Goal: Task Accomplishment & Management: Complete application form

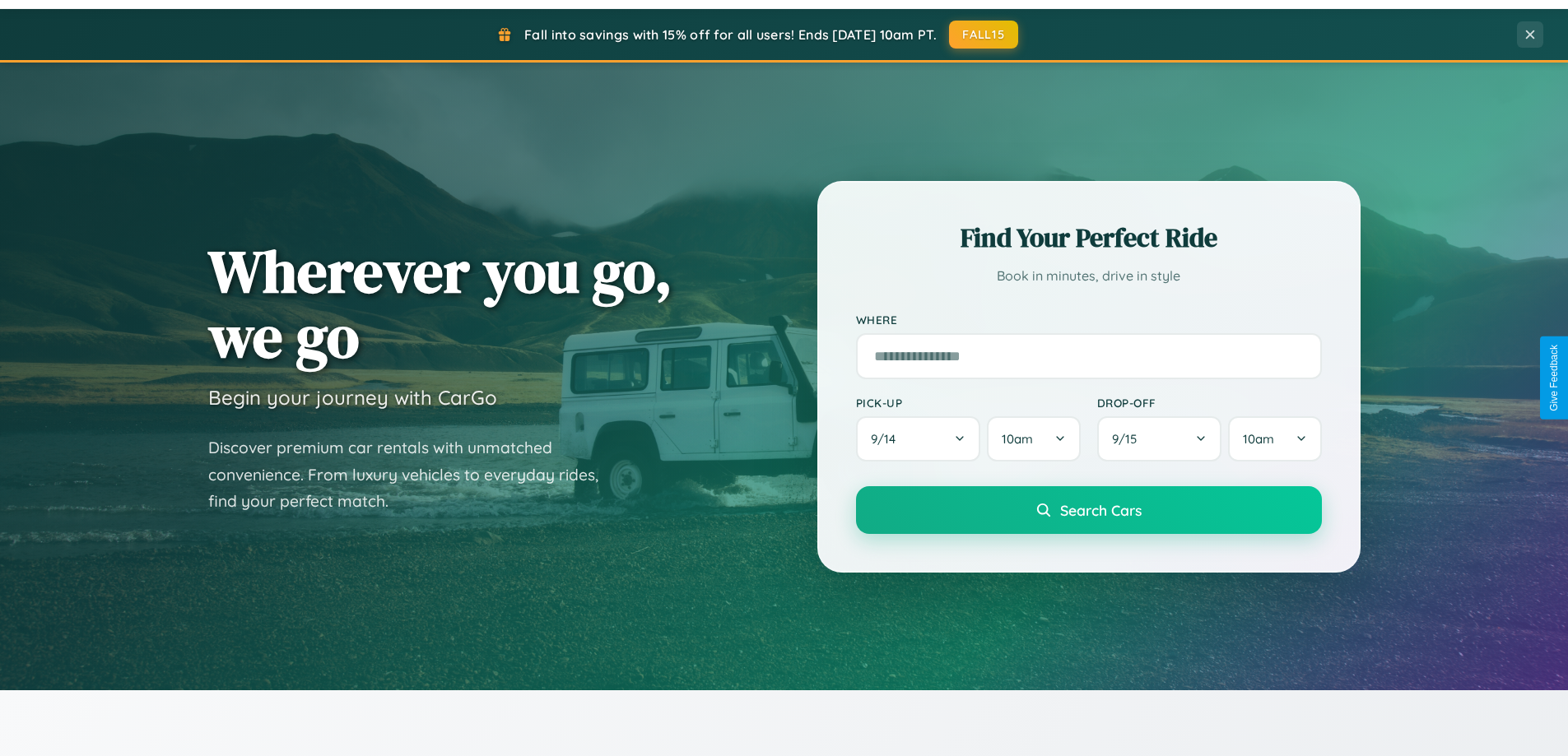
scroll to position [3167, 0]
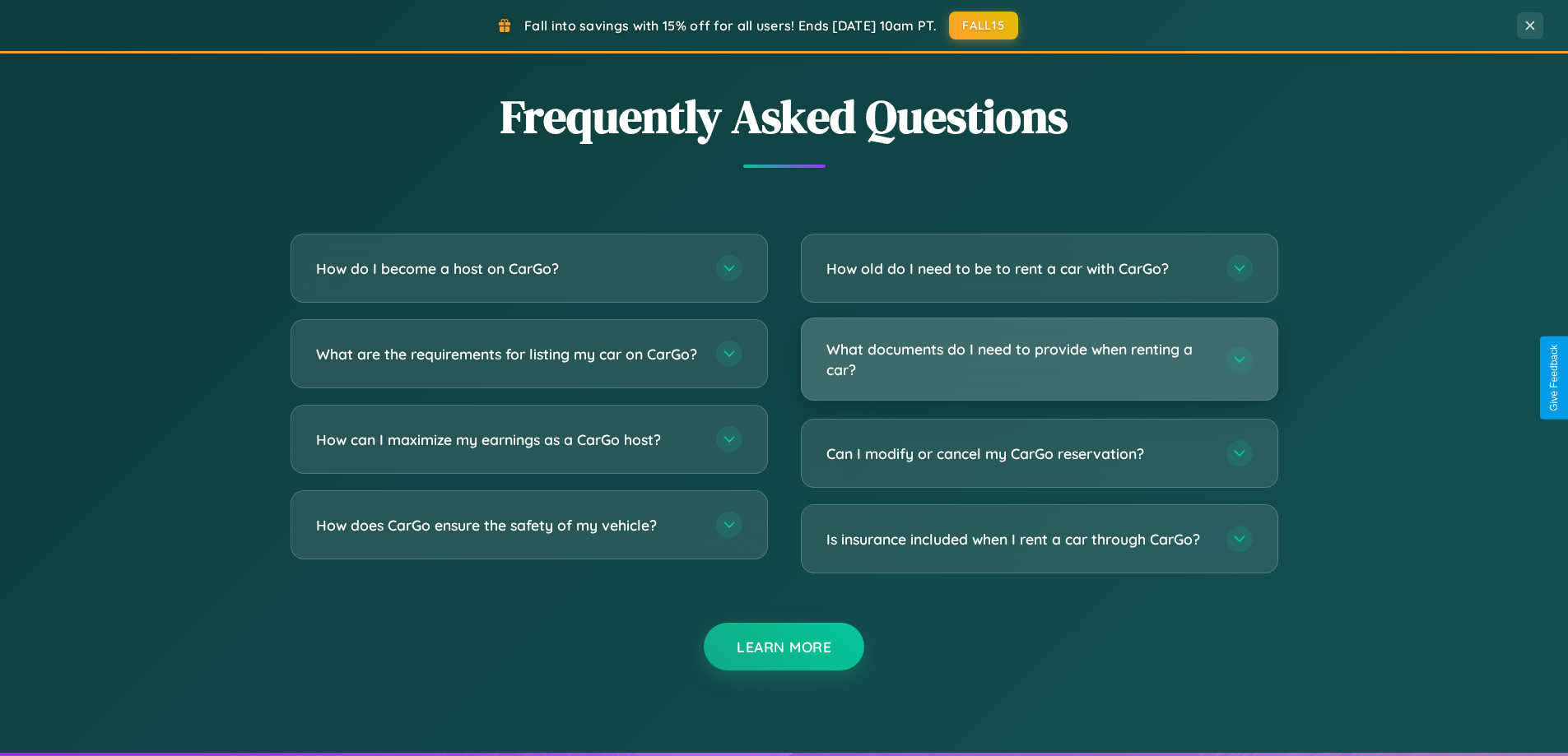
click at [1039, 360] on h3 "What documents do I need to provide when renting a car?" at bounding box center [1018, 359] width 384 height 41
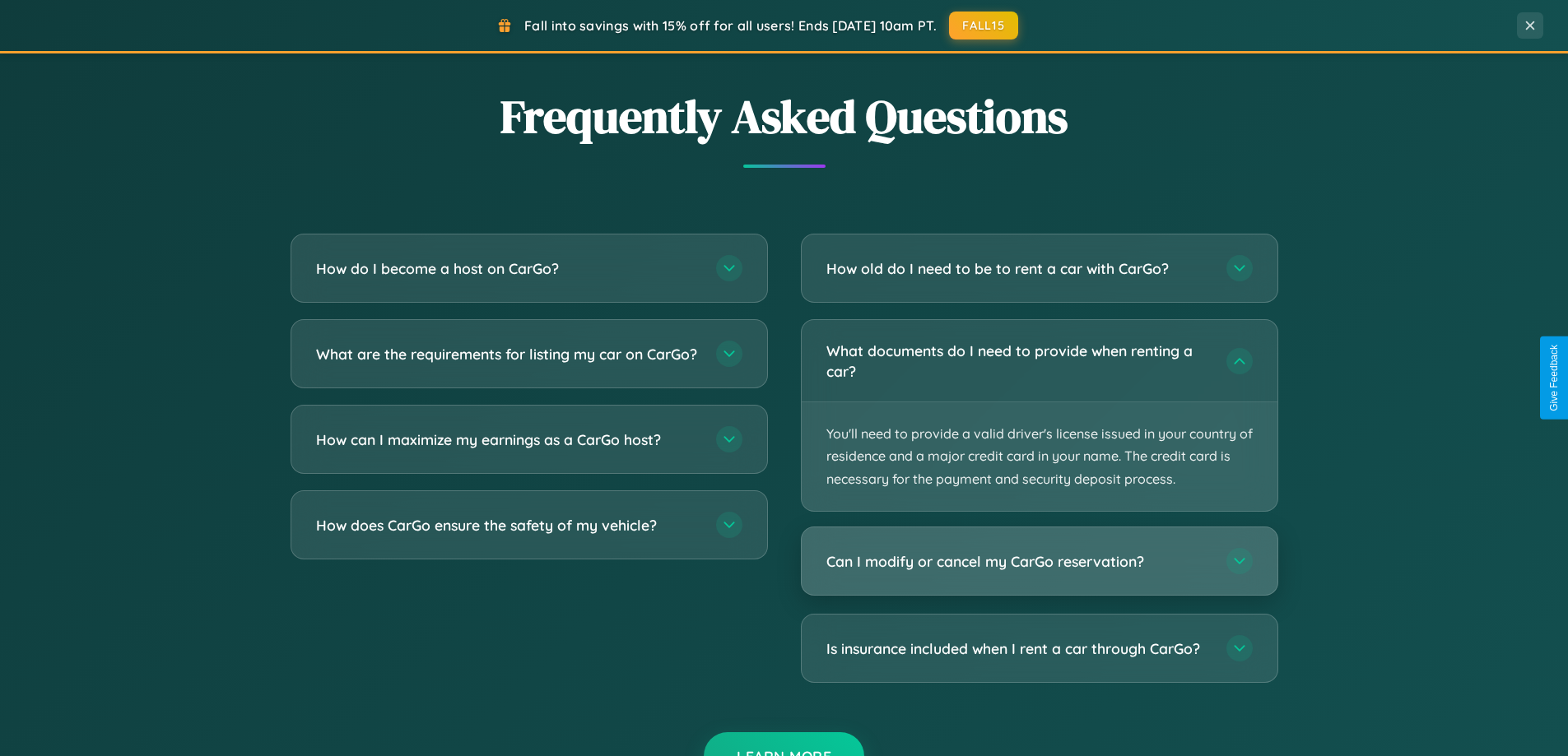
click at [1039, 562] on h3 "Can I modify or cancel my CarGo reservation?" at bounding box center [1018, 562] width 384 height 21
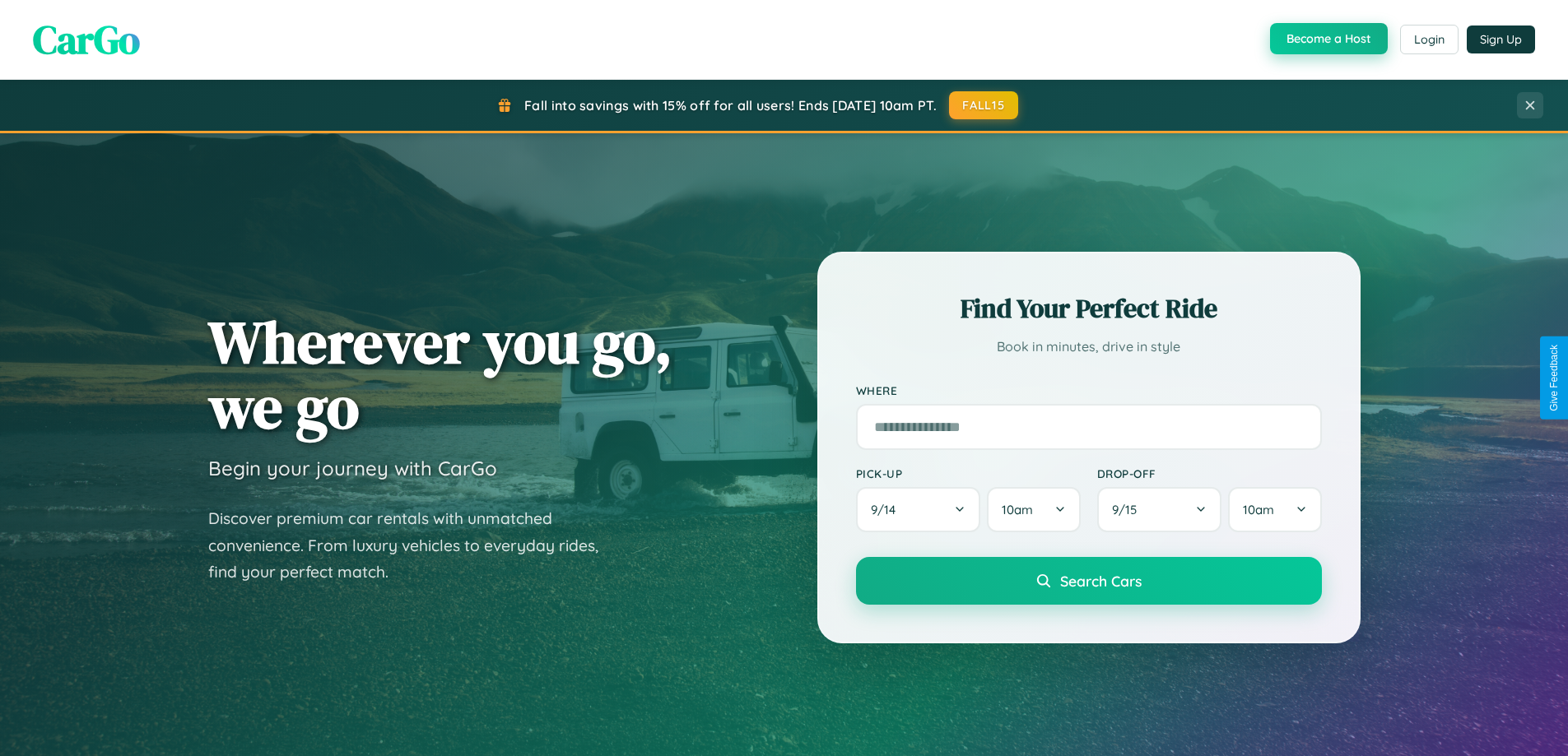
click at [1327, 40] on button "Become a Host" at bounding box center [1329, 38] width 118 height 31
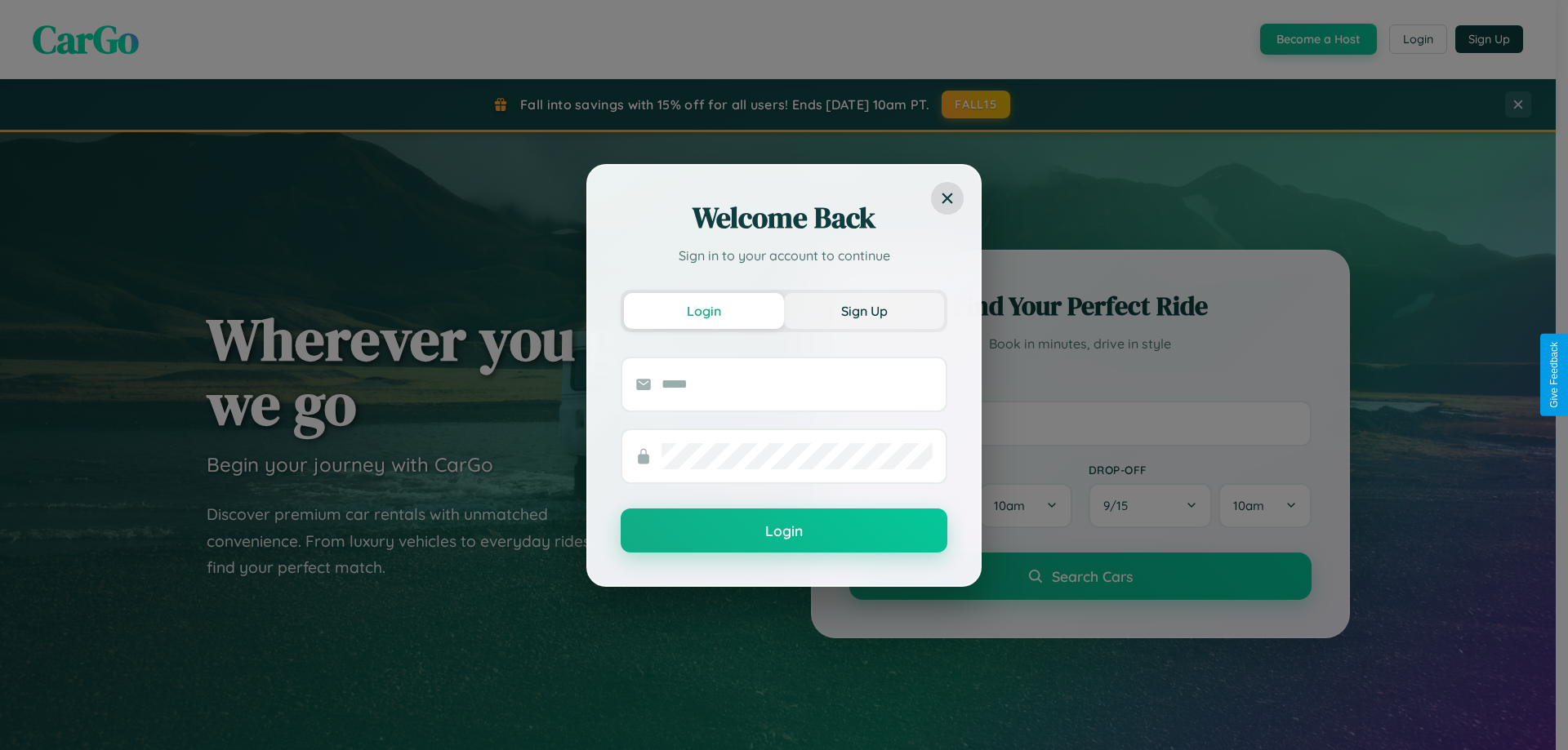
click at [864, 310] on button "Sign Up" at bounding box center [864, 311] width 160 height 36
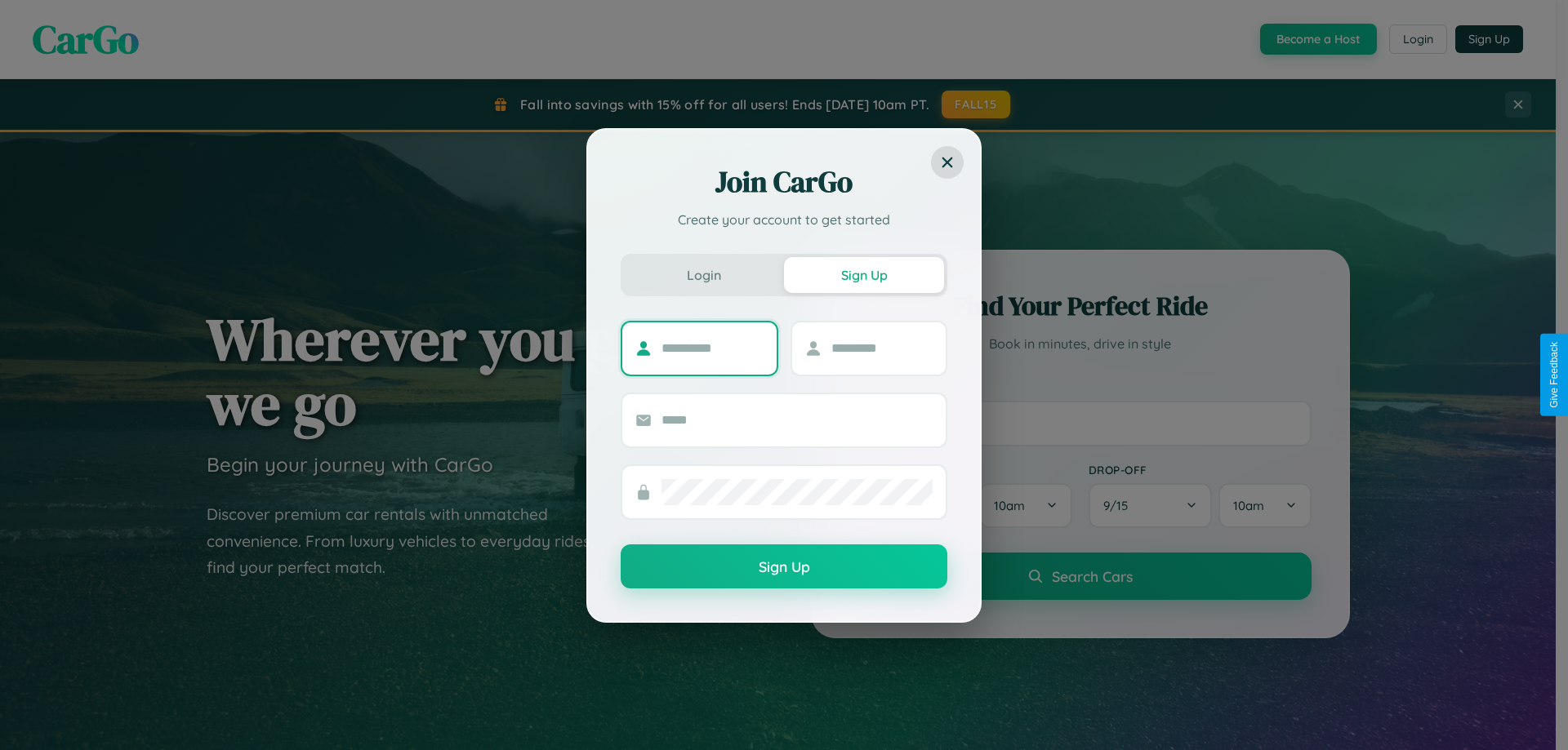
click at [712, 348] on input "text" at bounding box center [712, 349] width 102 height 26
type input "******"
click at [882, 348] on input "text" at bounding box center [882, 349] width 102 height 26
type input "********"
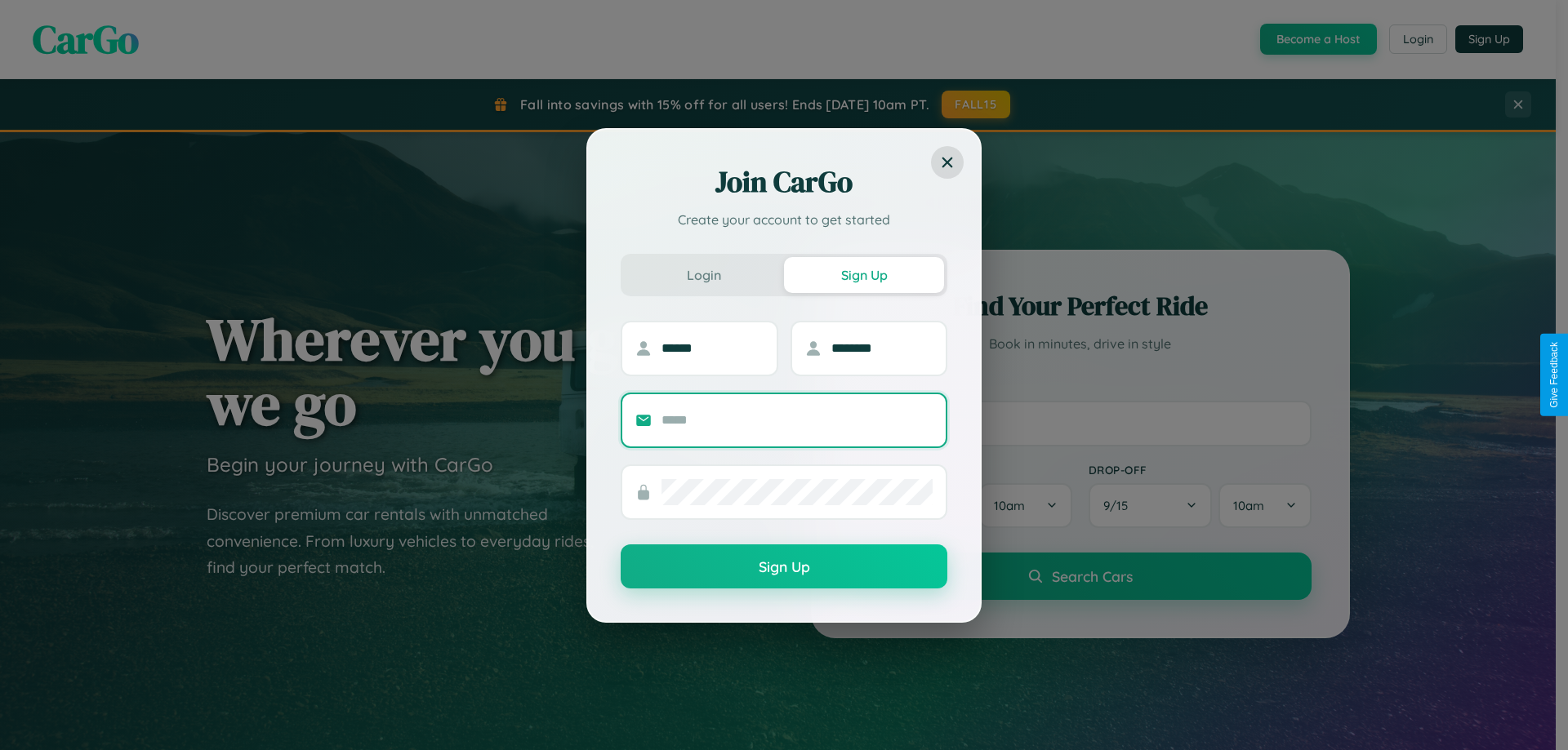
click at [797, 420] on input "text" at bounding box center [796, 421] width 271 height 26
type input "**********"
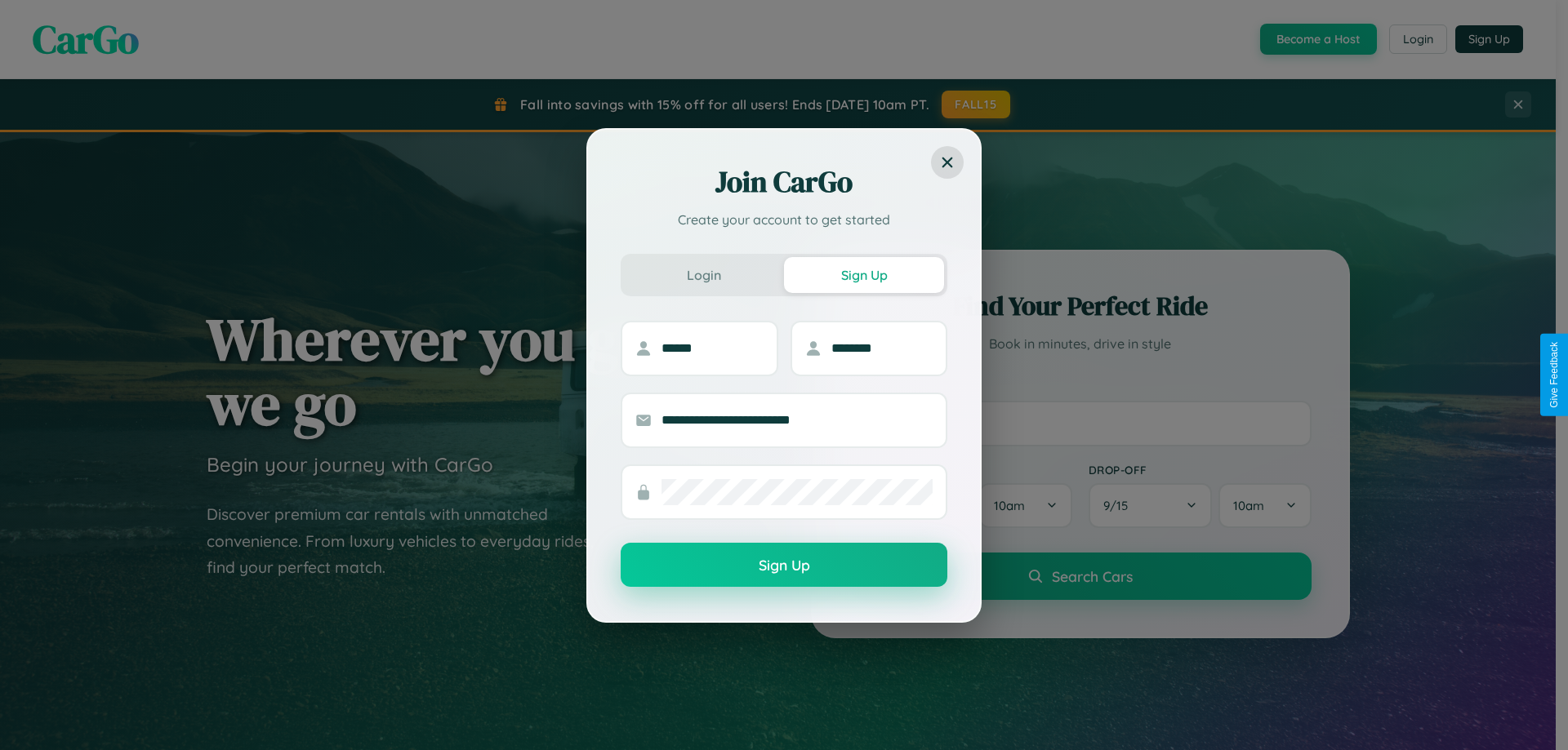
click at [784, 565] on button "Sign Up" at bounding box center [784, 564] width 326 height 44
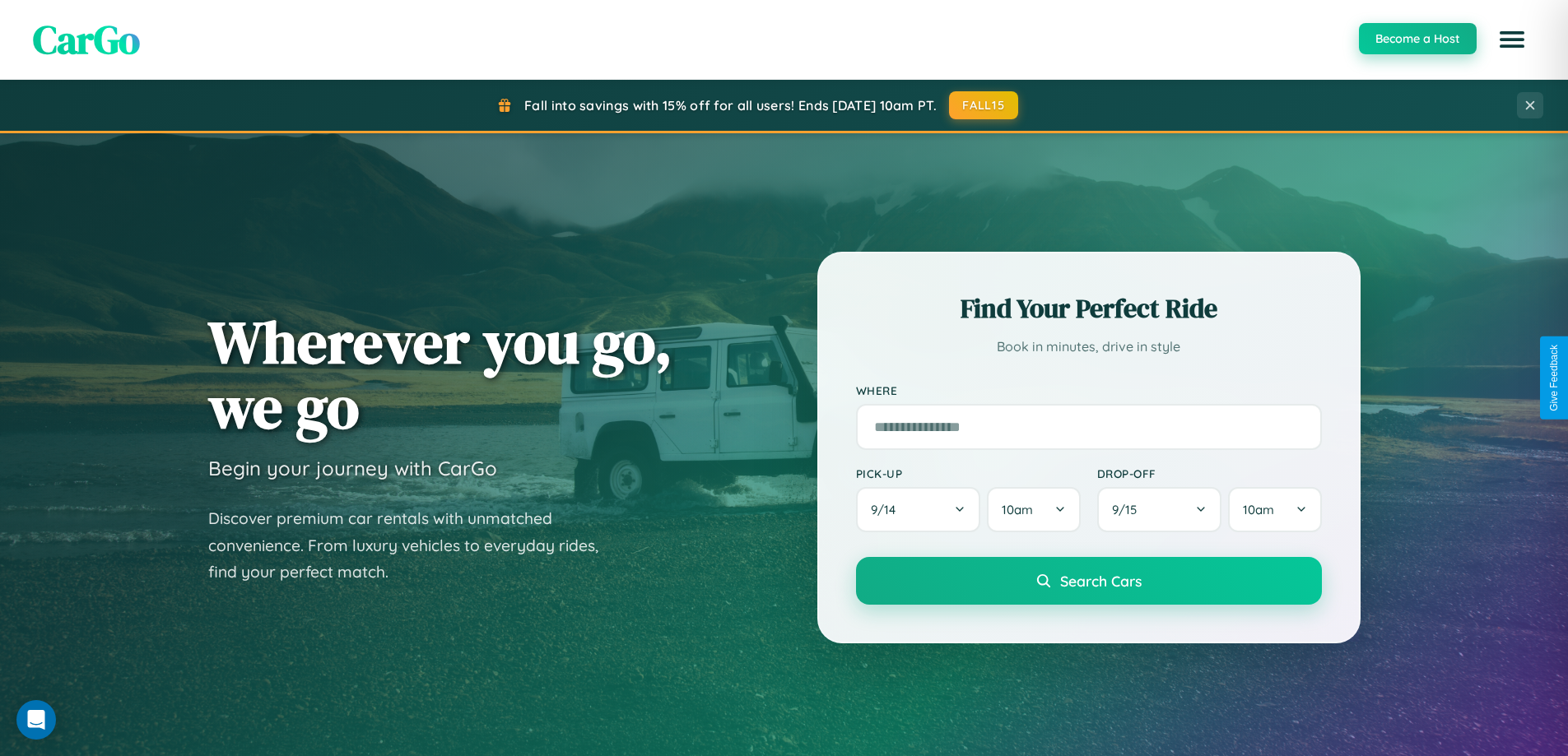
click at [1417, 39] on button "Become a Host" at bounding box center [1418, 38] width 118 height 31
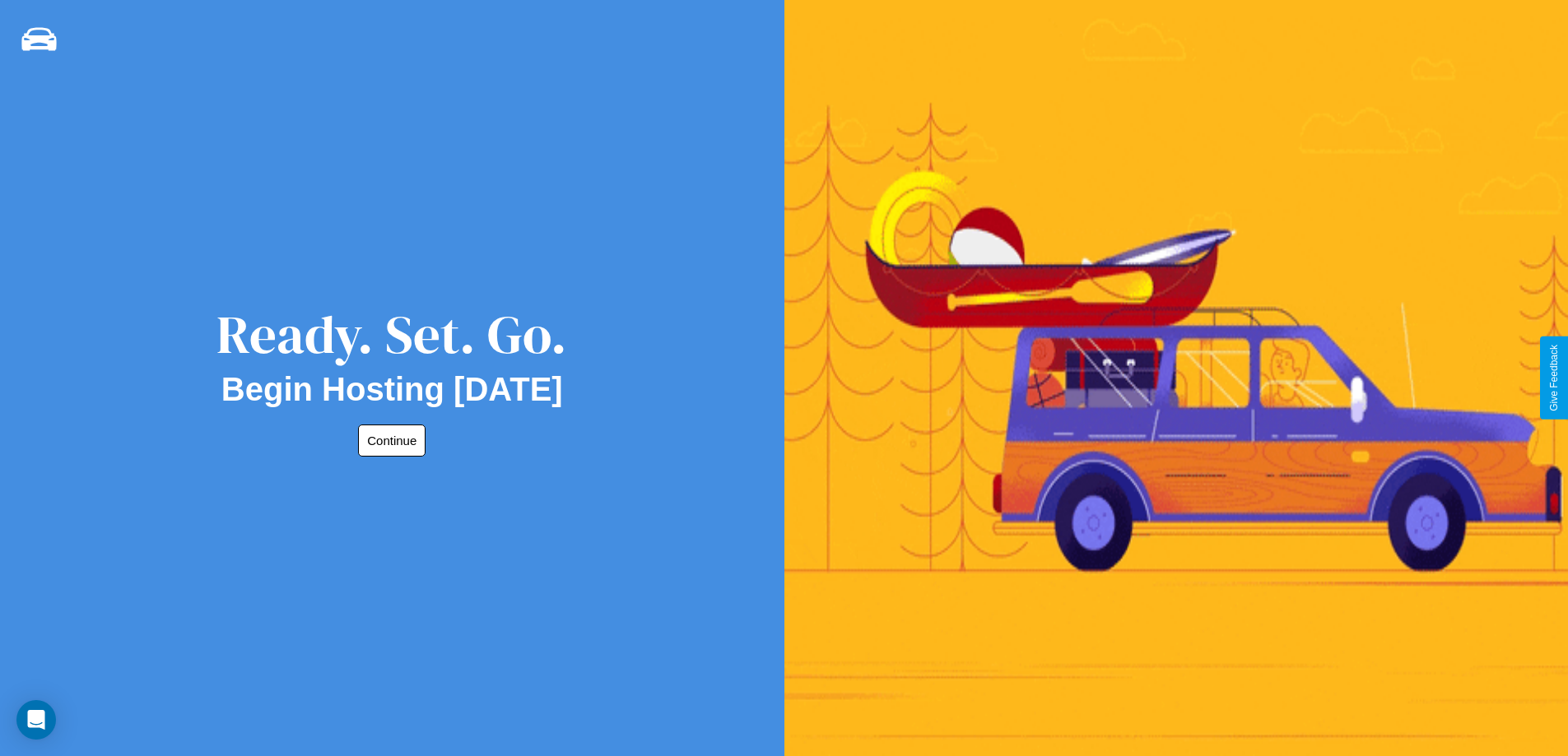
click at [388, 440] on button "Continue" at bounding box center [391, 440] width 67 height 32
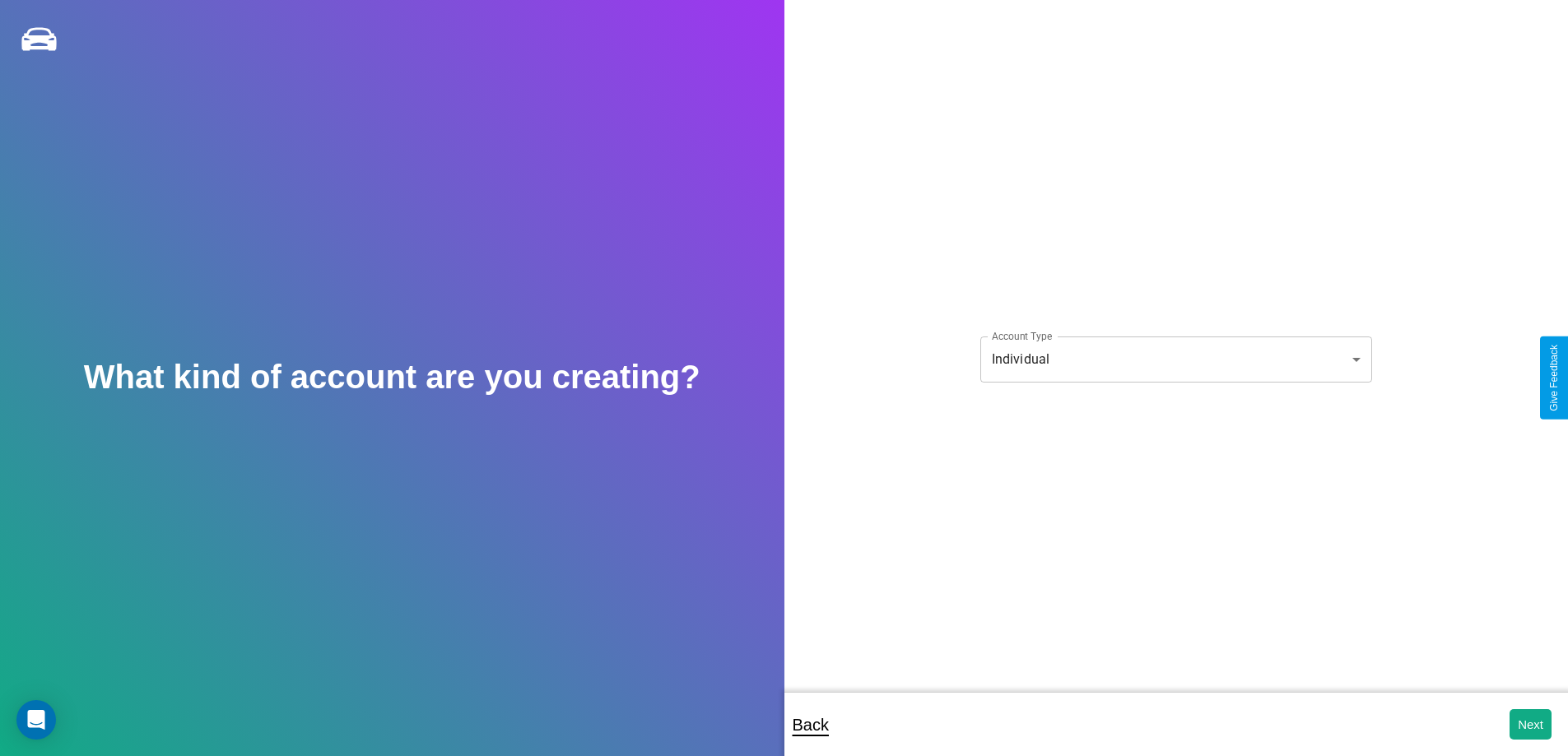
click at [1176, 359] on body "**********" at bounding box center [784, 389] width 1568 height 779
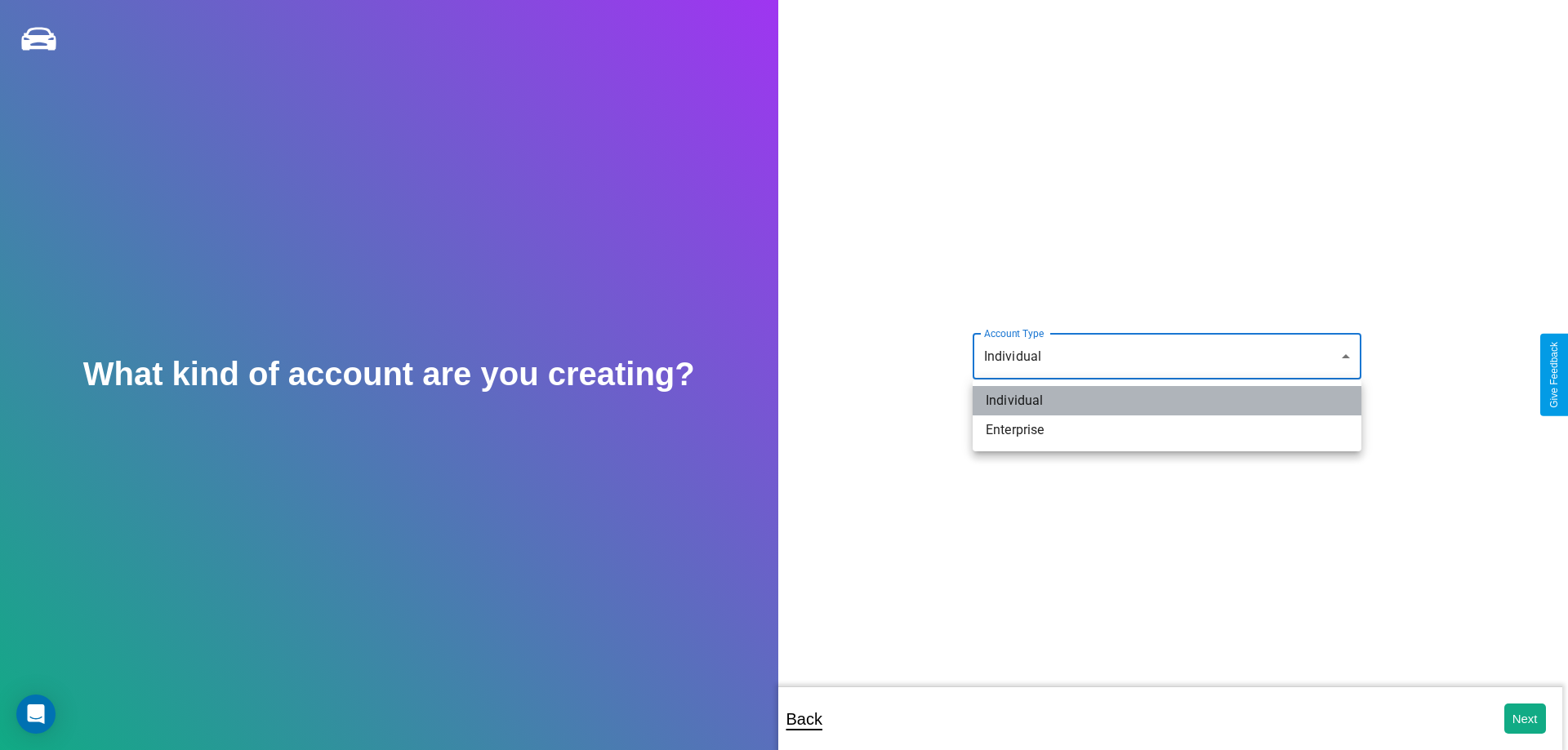
click at [1168, 401] on li "Individual" at bounding box center [1167, 400] width 389 height 29
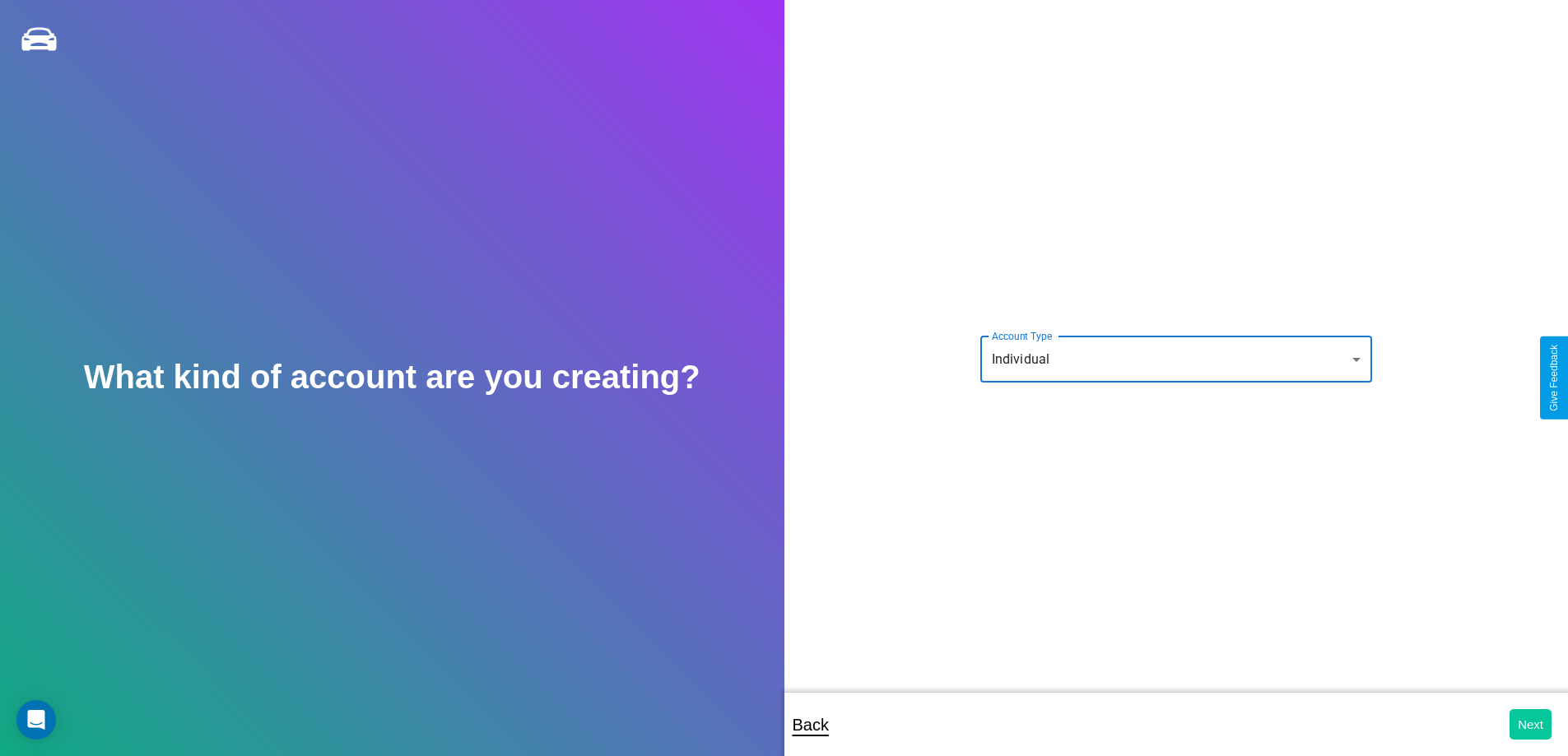
click at [1530, 724] on button "Next" at bounding box center [1530, 725] width 42 height 30
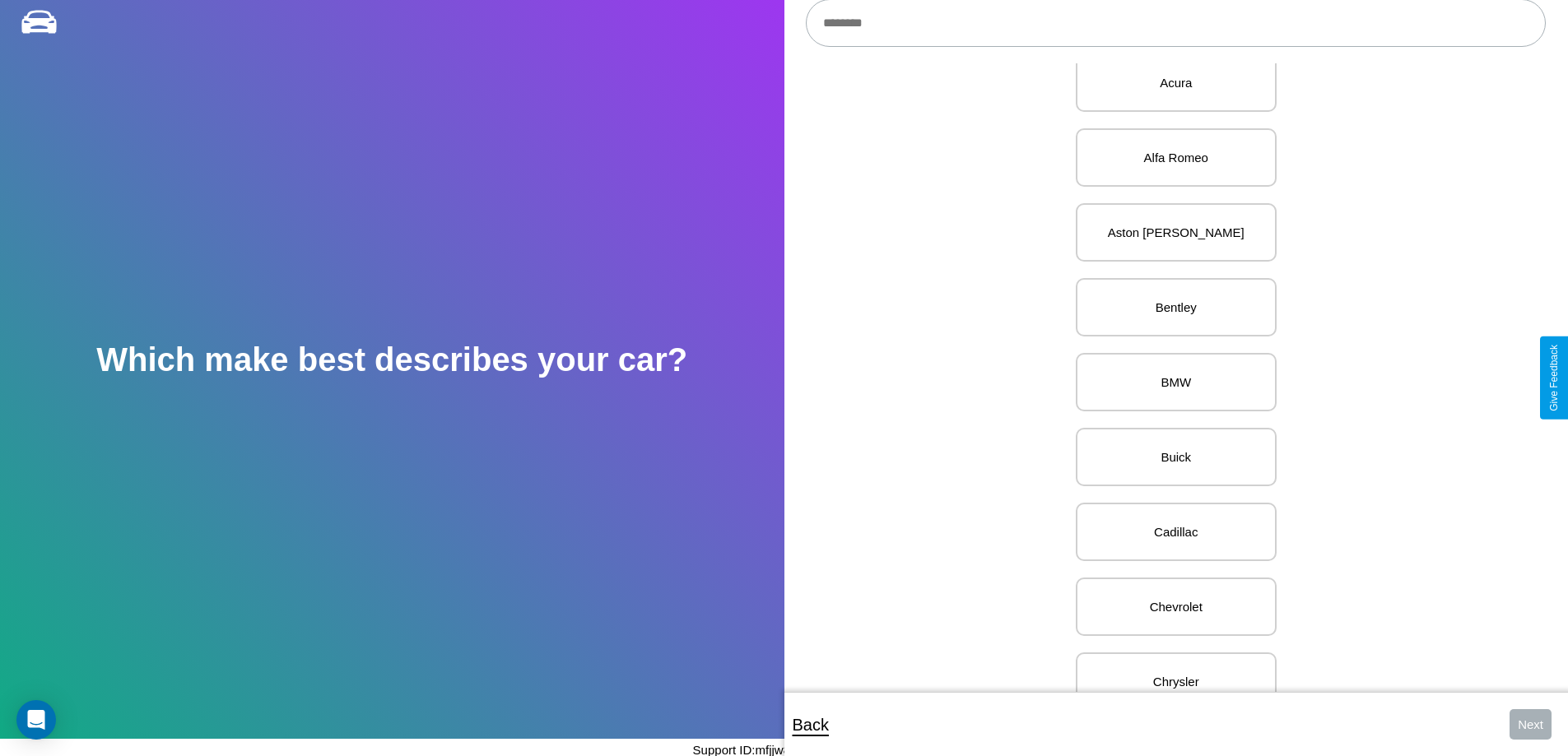
scroll to position [787, 0]
click at [1170, 378] on p "GMC" at bounding box center [1176, 378] width 164 height 23
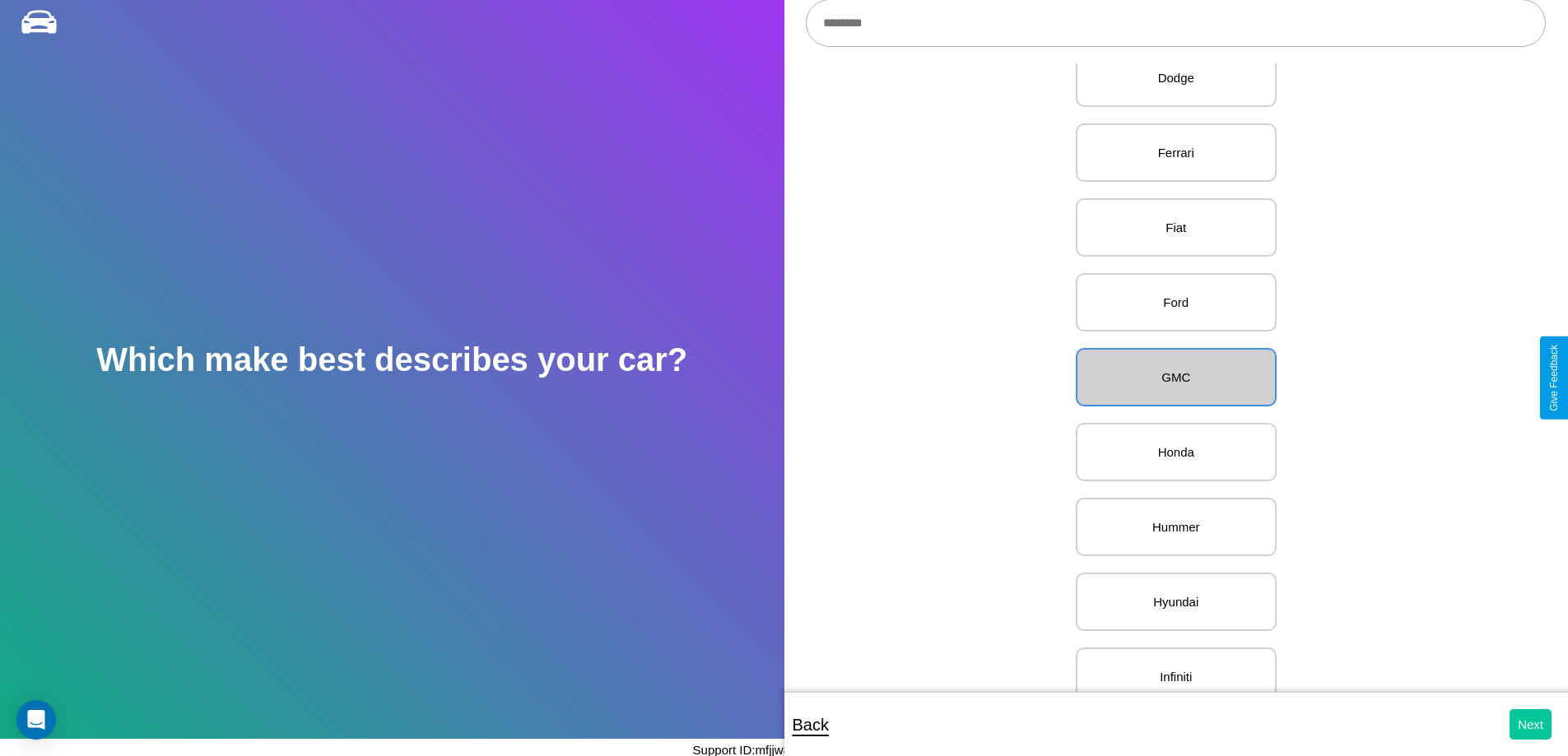
click at [1530, 724] on button "Next" at bounding box center [1530, 725] width 42 height 30
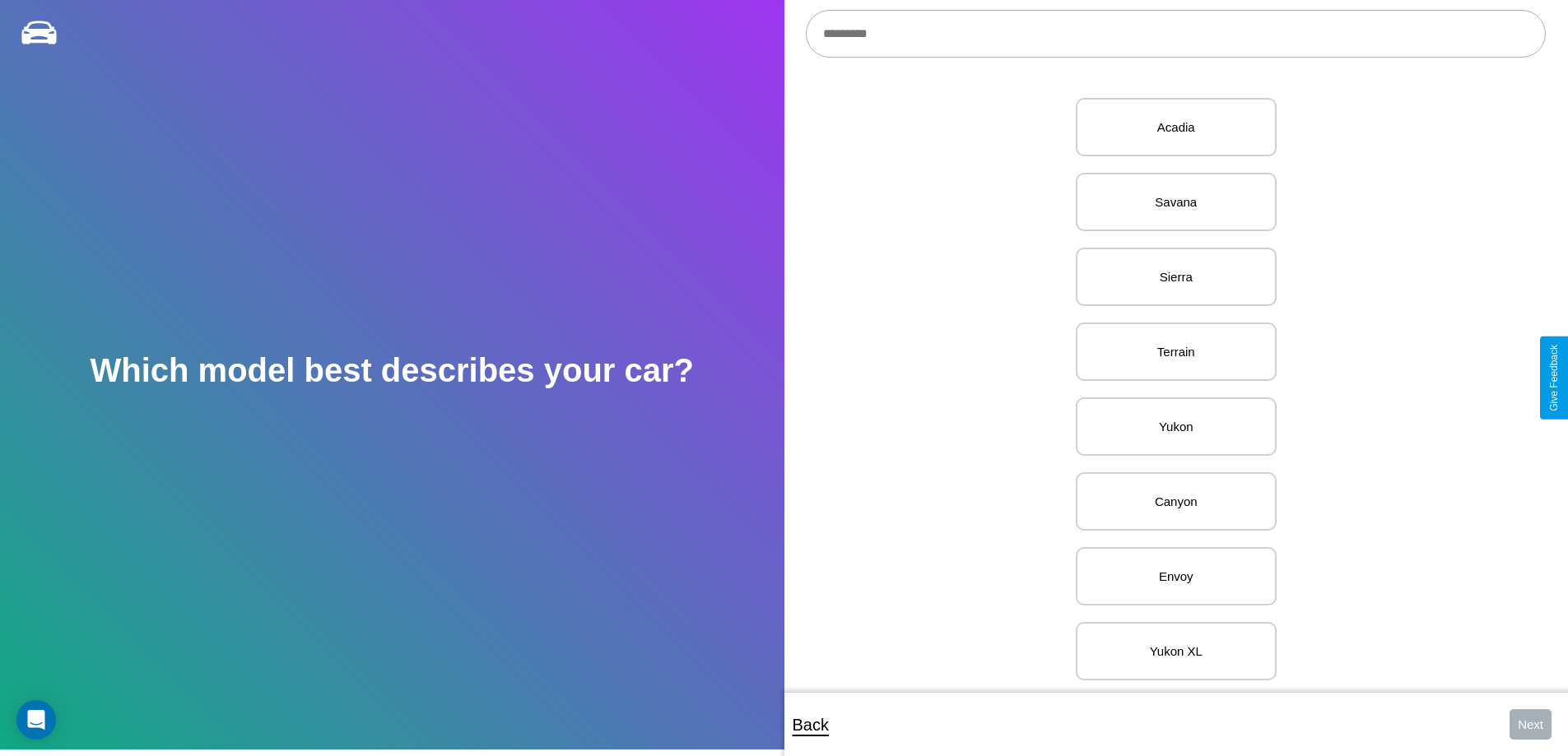
scroll to position [787, 0]
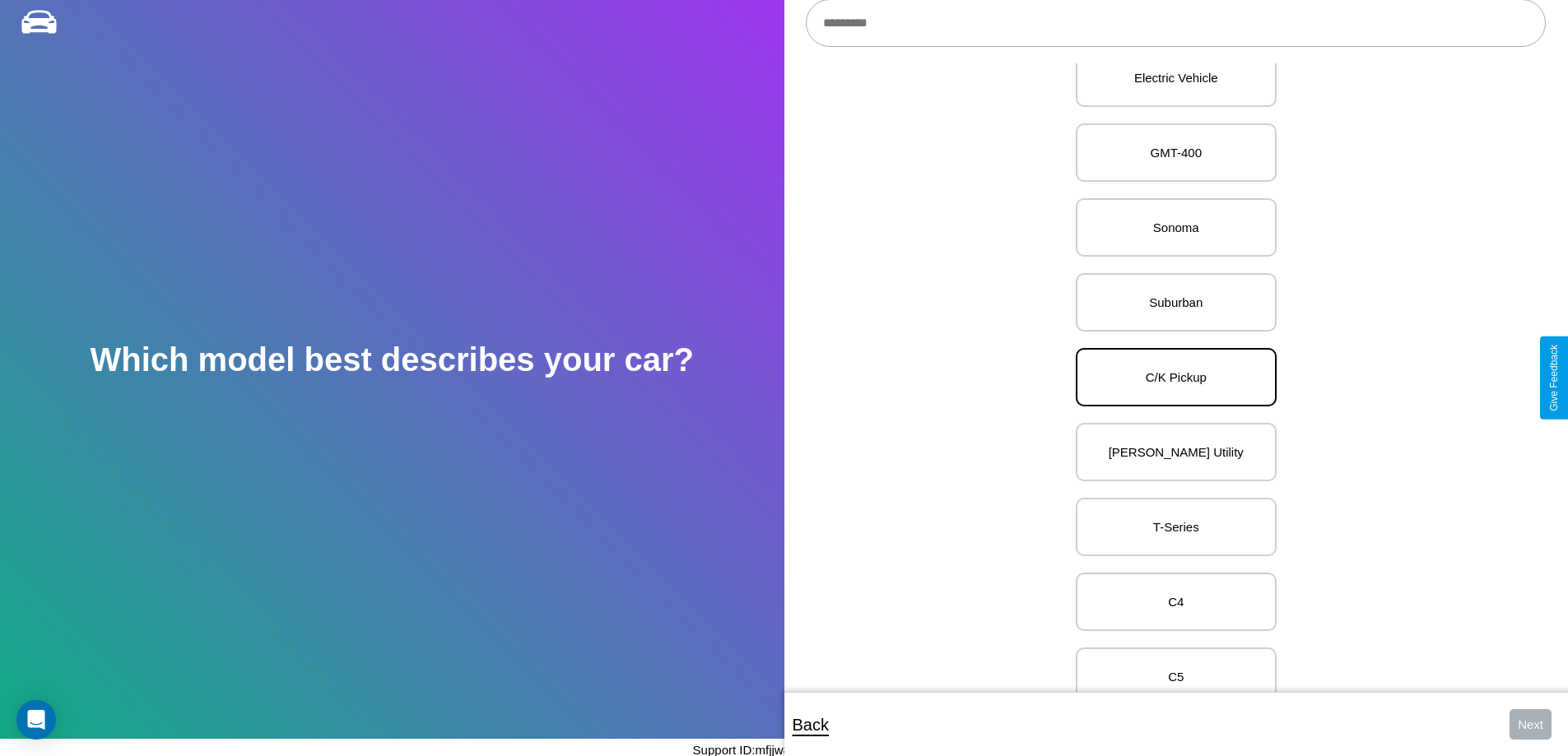
click at [1170, 378] on p "C/K Pickup" at bounding box center [1176, 378] width 164 height 23
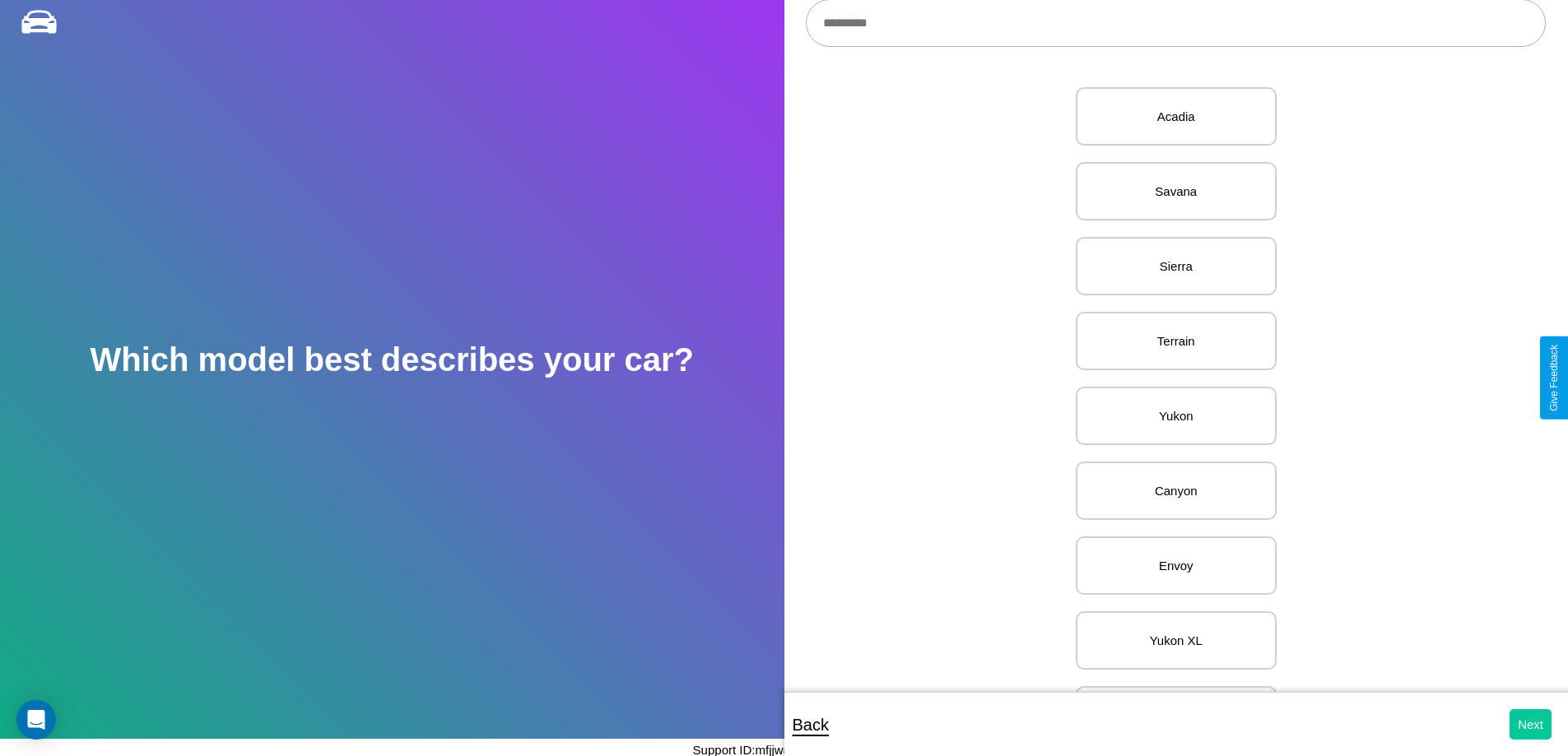
click at [1530, 724] on button "Next" at bounding box center [1530, 725] width 42 height 30
